Goal: Information Seeking & Learning: Learn about a topic

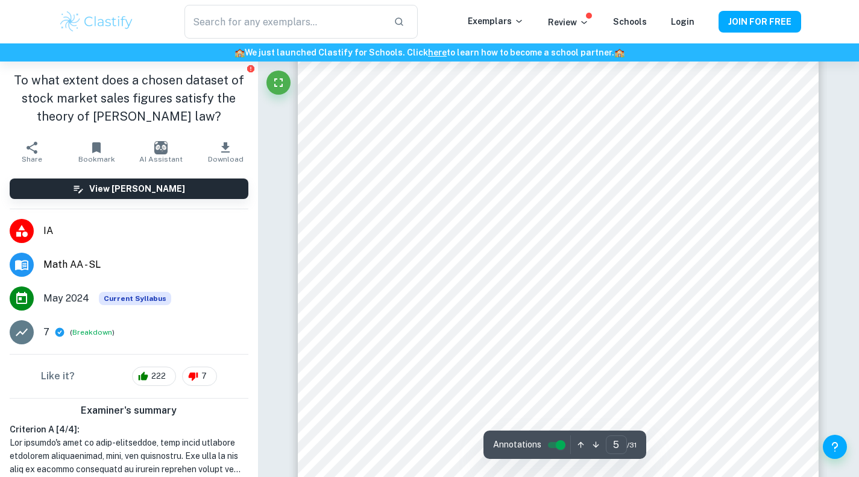
scroll to position [3331, 0]
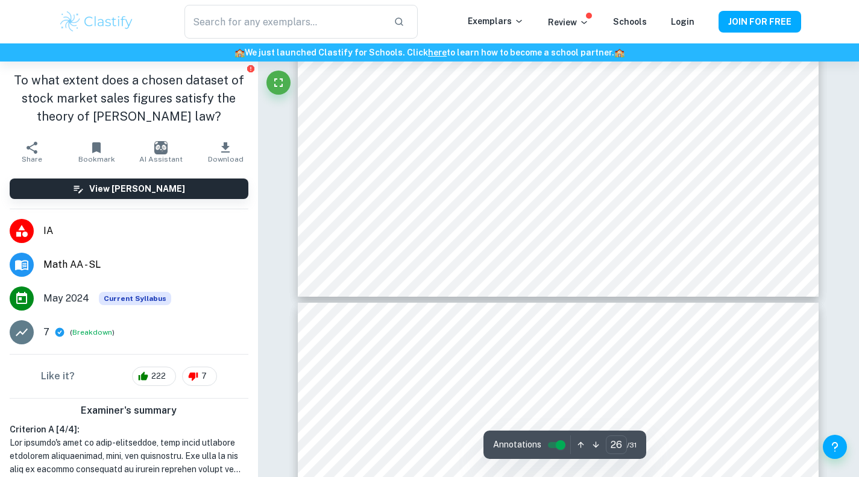
type input "27"
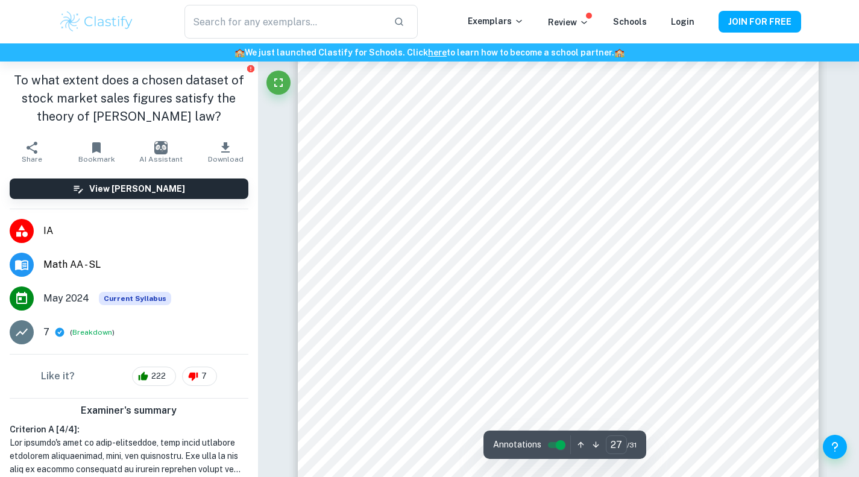
scroll to position [20219, 0]
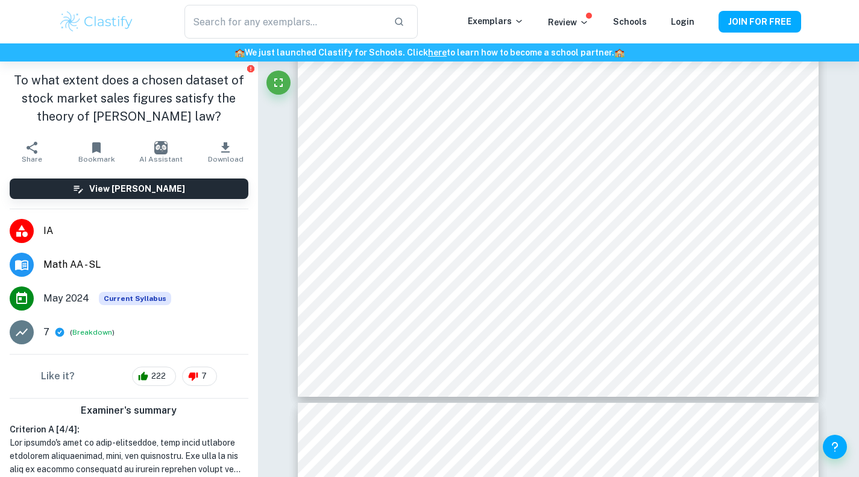
click at [280, 23] on input "text" at bounding box center [283, 22] width 199 height 34
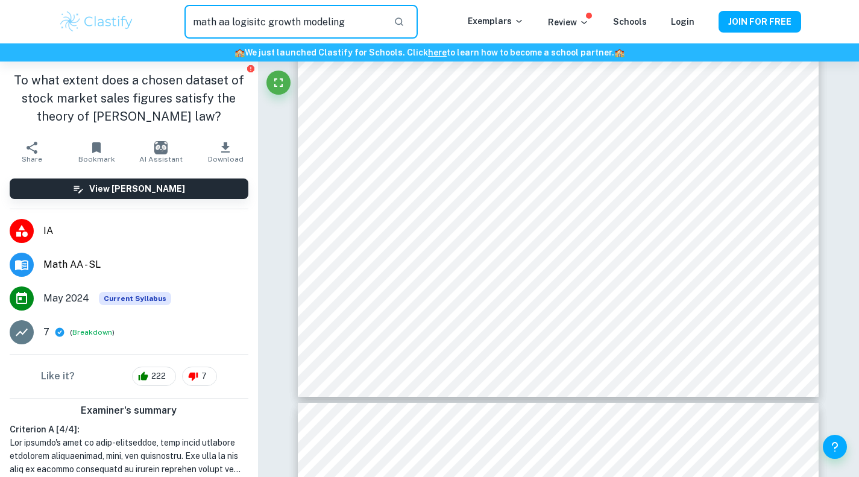
type input "math aa logisitc growth modeling"
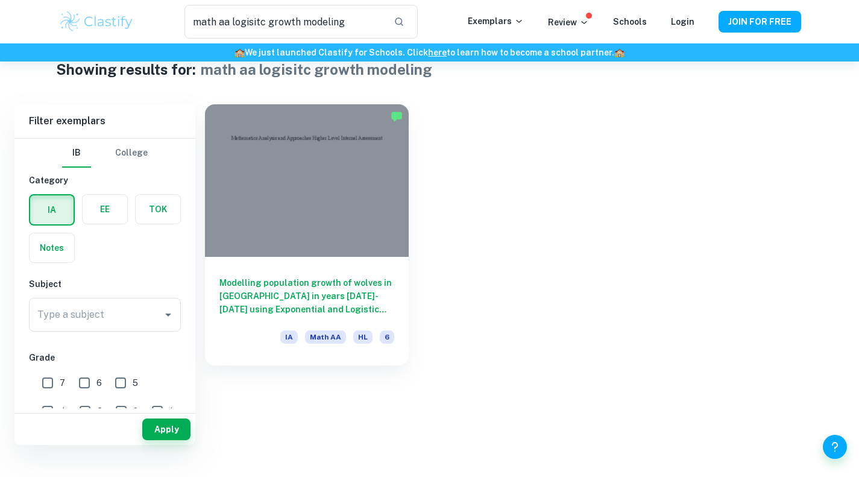
scroll to position [5, 0]
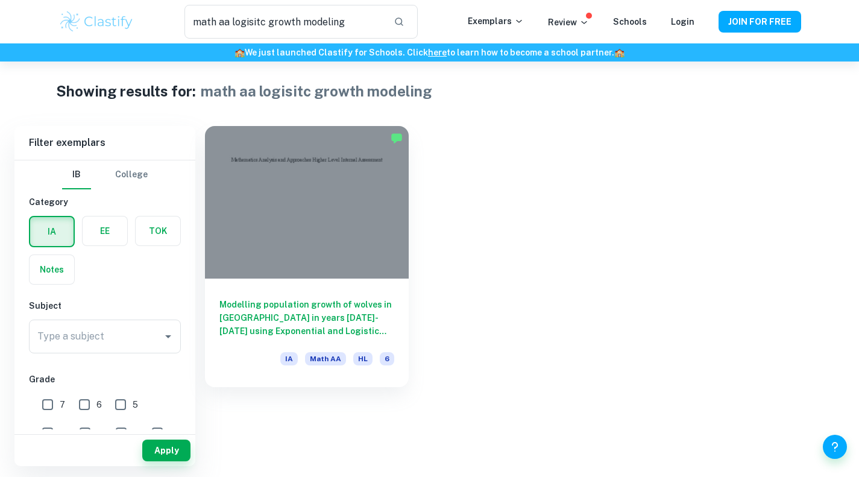
click at [362, 298] on h6 "Modelling population growth of wolves in [GEOGRAPHIC_DATA] in years [DATE]-[DAT…" at bounding box center [306, 318] width 175 height 40
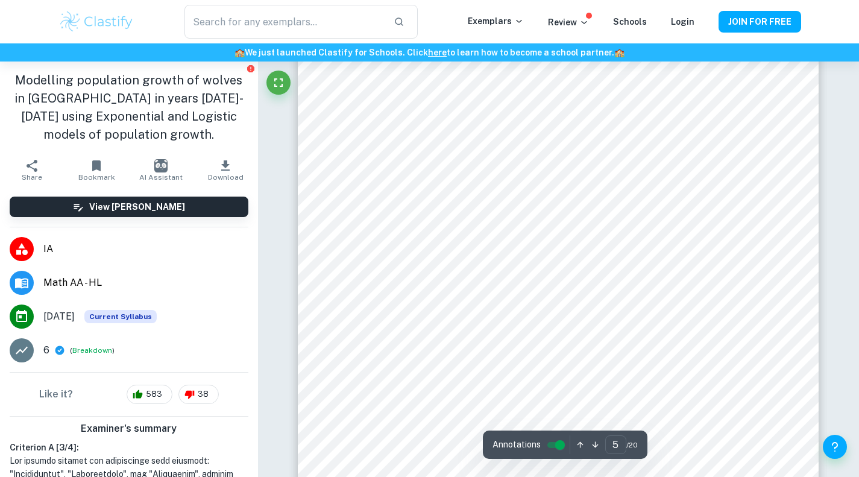
scroll to position [3527, 0]
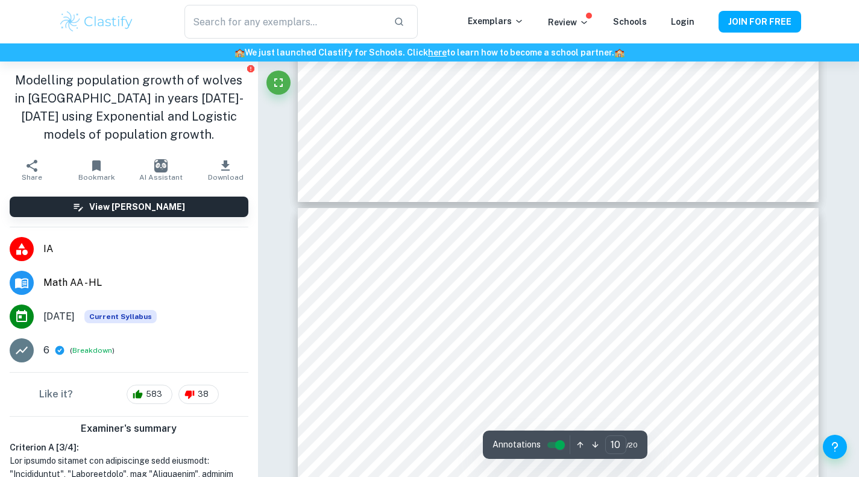
type input "11"
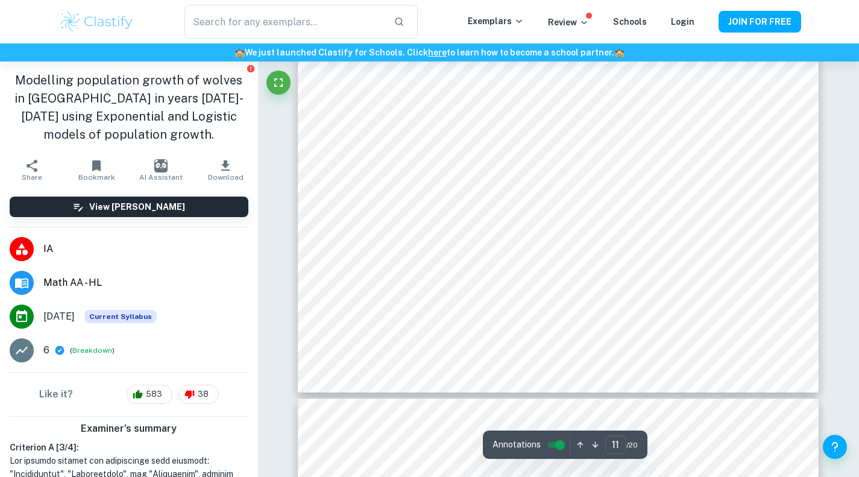
scroll to position [8098, 0]
